Goal: Task Accomplishment & Management: Manage account settings

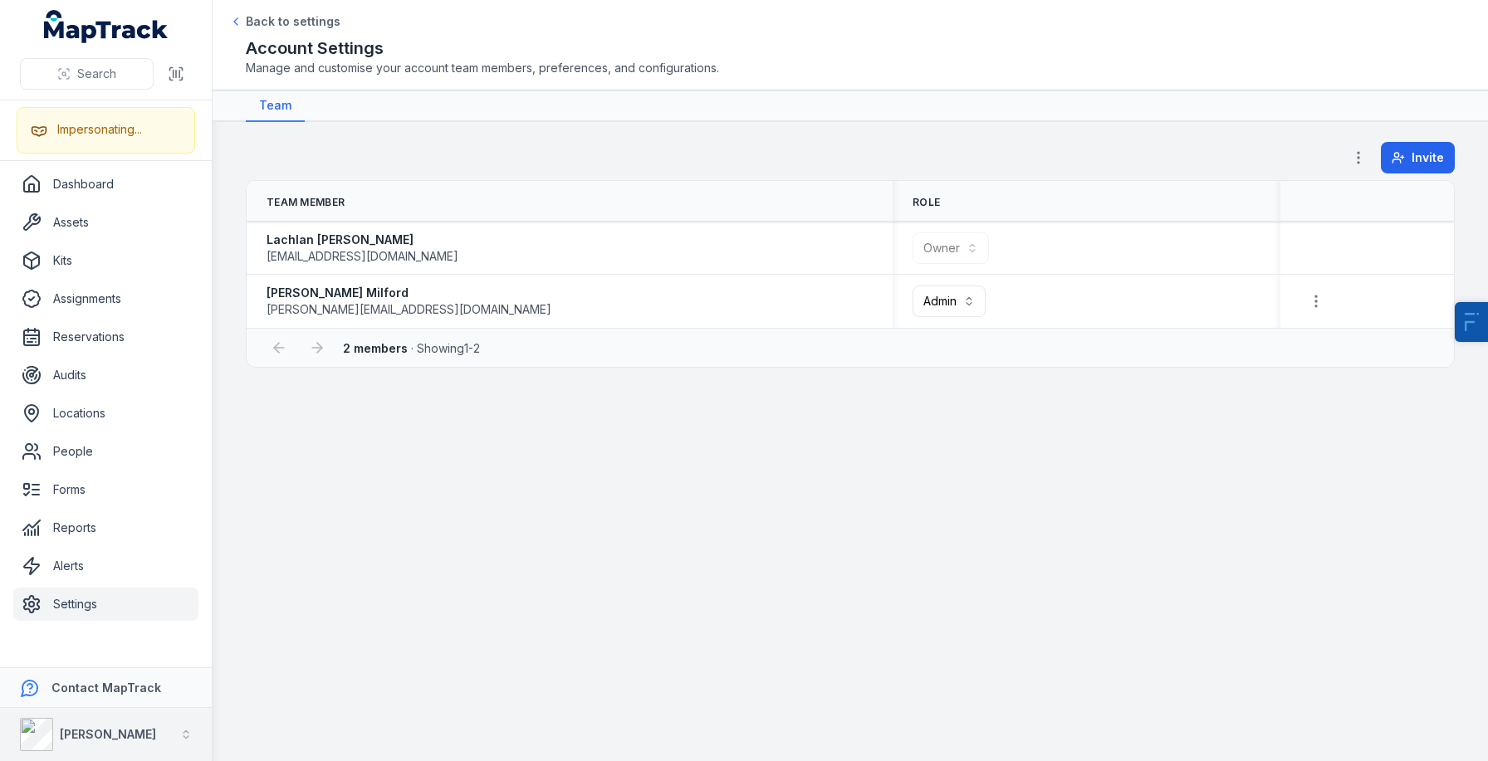
click at [81, 732] on strong "[PERSON_NAME]" at bounding box center [108, 734] width 96 height 14
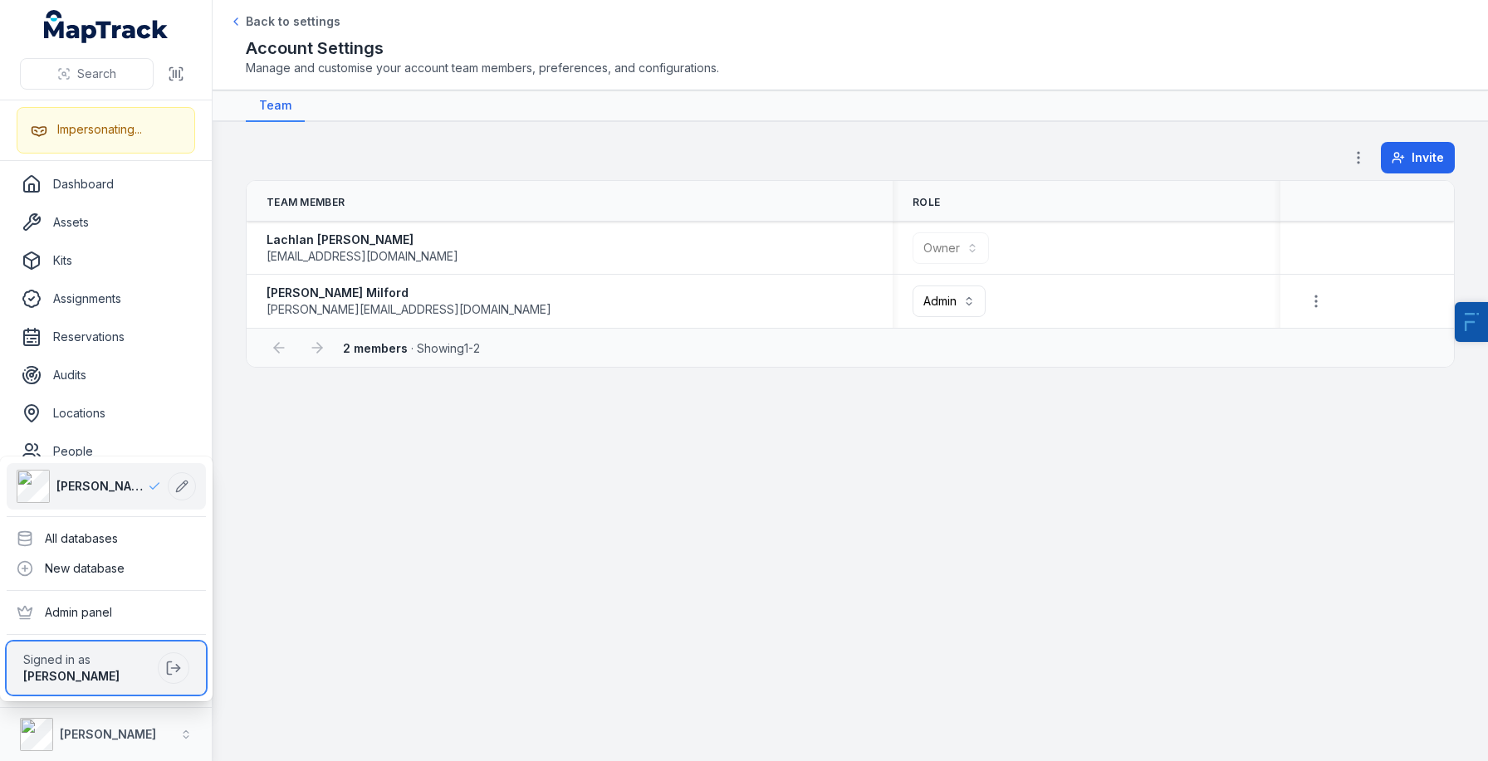
click at [143, 668] on div "[PERSON_NAME]" at bounding box center [87, 676] width 128 height 17
